Goal: Find specific page/section: Find specific page/section

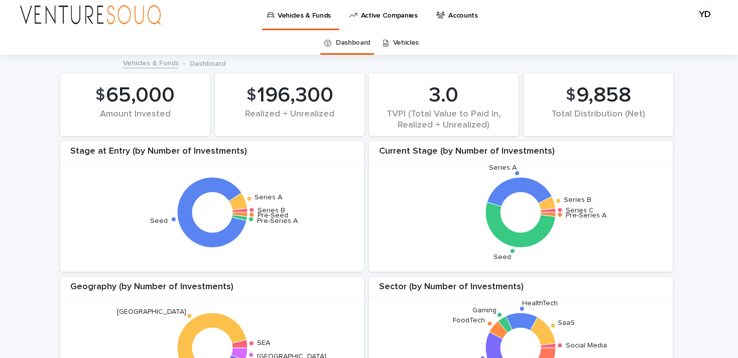
scroll to position [8, 0]
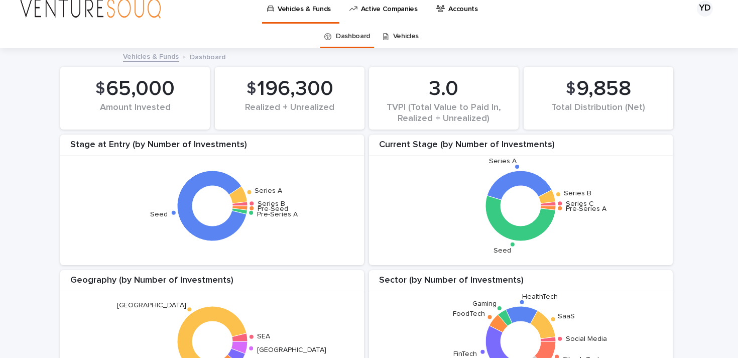
click at [391, 9] on p "Active Companies" at bounding box center [389, 2] width 57 height 21
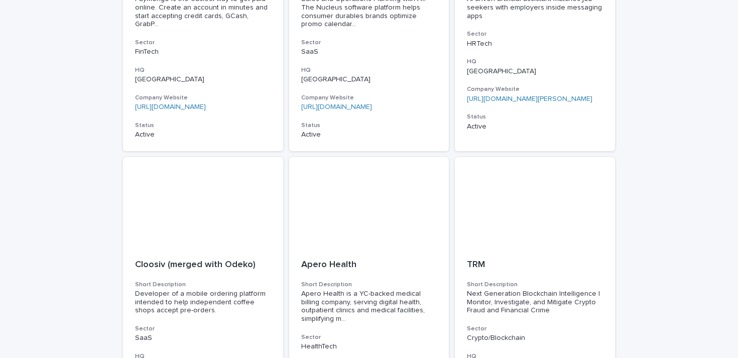
scroll to position [2109, 0]
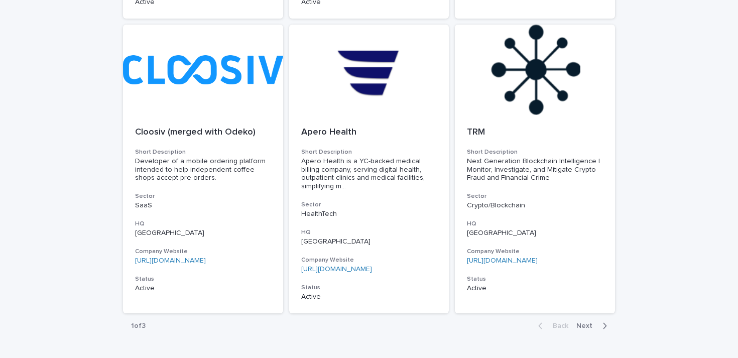
click at [585, 321] on button "Next" at bounding box center [593, 325] width 43 height 9
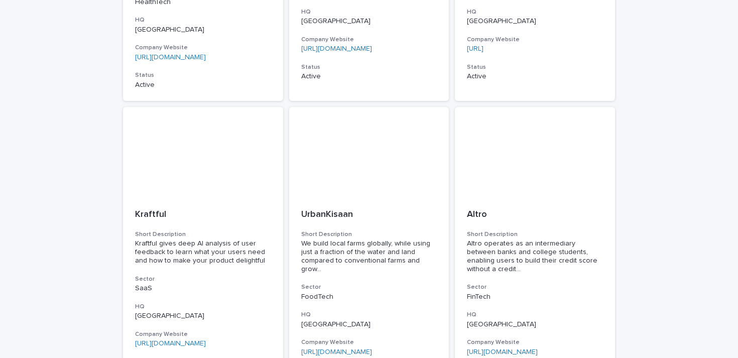
scroll to position [1420, 0]
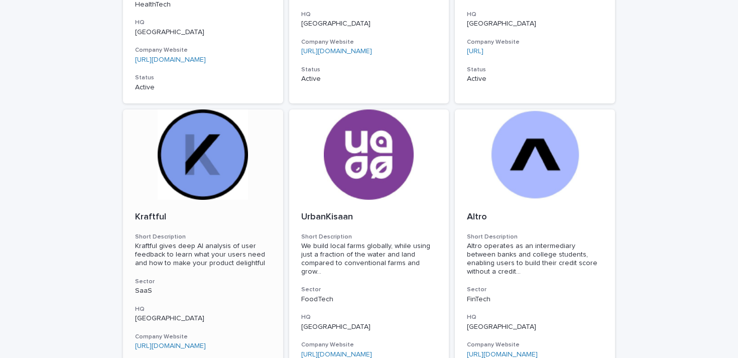
click at [149, 212] on p "Kraftful" at bounding box center [203, 217] width 136 height 11
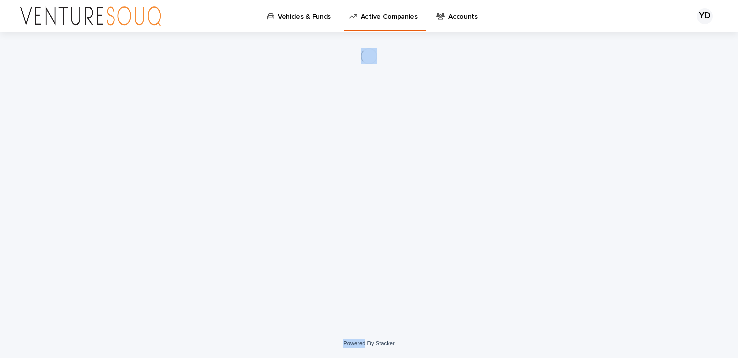
click at [149, 195] on div "Loading... Saving… Loading... Saving…" at bounding box center [369, 168] width 502 height 272
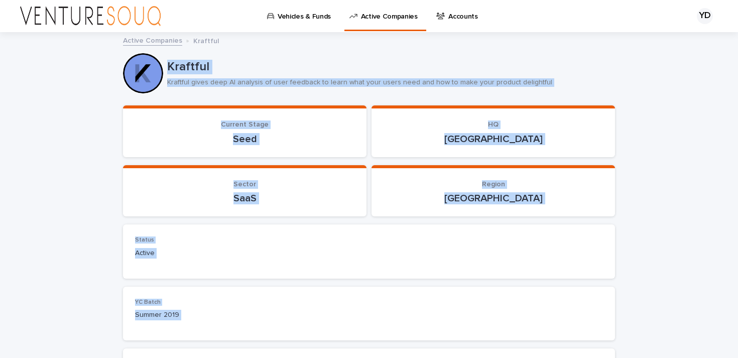
click at [249, 84] on p "Kraftful gives deep AI analysis of user feedback to learn what your users need …" at bounding box center [387, 82] width 440 height 9
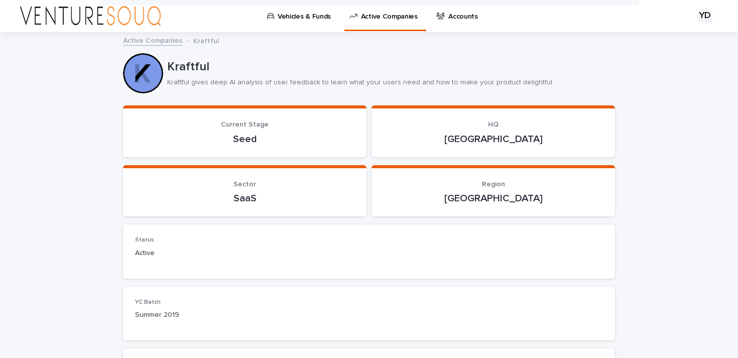
scroll to position [1, 0]
click at [181, 63] on p "Kraftful" at bounding box center [389, 66] width 444 height 15
copy p "Kraftful"
click at [146, 73] on div at bounding box center [143, 73] width 40 height 40
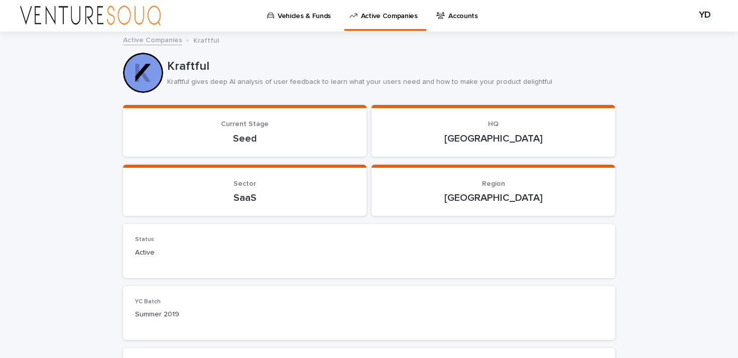
click at [159, 42] on link "Active Companies" at bounding box center [152, 40] width 59 height 12
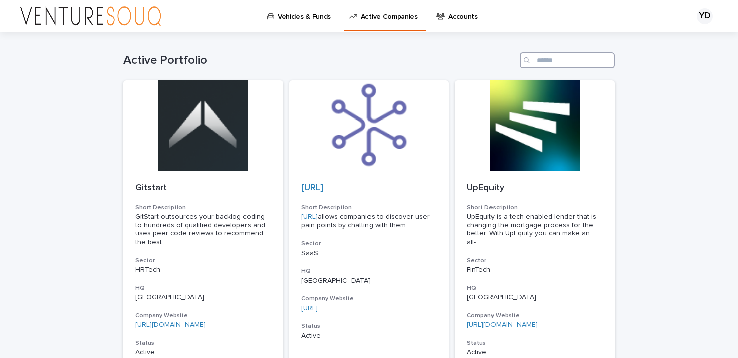
click at [547, 58] on input "Search" at bounding box center [566, 60] width 95 height 16
paste input "********"
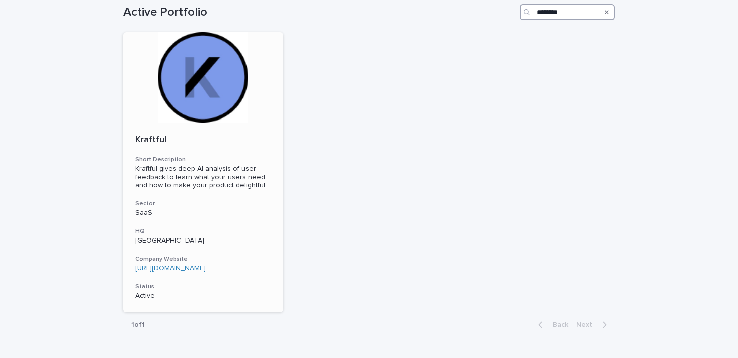
scroll to position [53, 0]
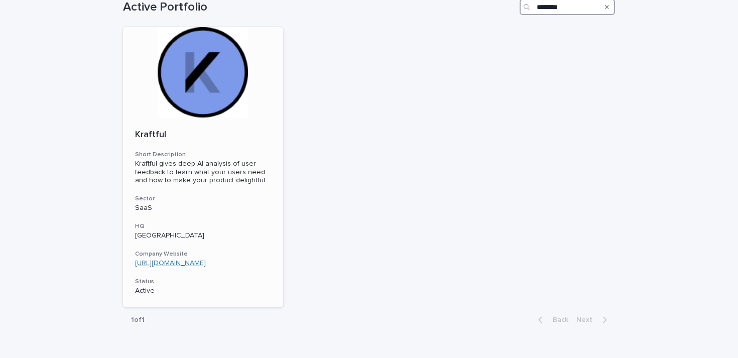
type input "********"
click at [178, 264] on link "[URL][DOMAIN_NAME]" at bounding box center [170, 262] width 71 height 7
